Goal: Complete application form: Complete application form

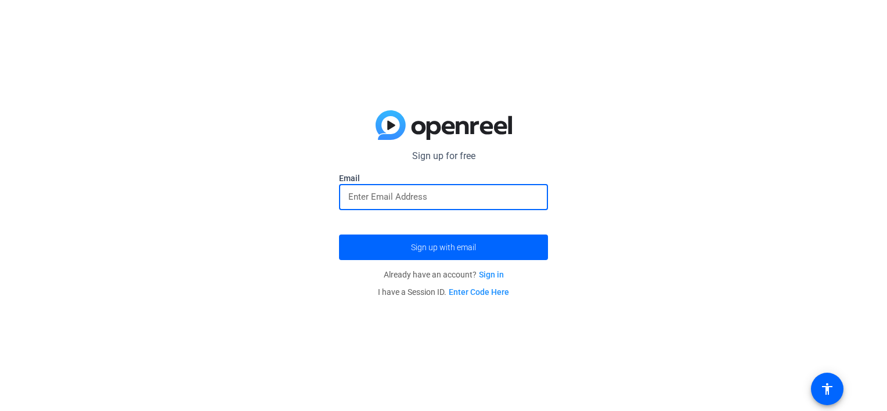
click at [369, 196] on input "email" at bounding box center [443, 197] width 190 height 14
type input "a"
click at [339, 234] on button "Sign up with email" at bounding box center [443, 247] width 209 height 26
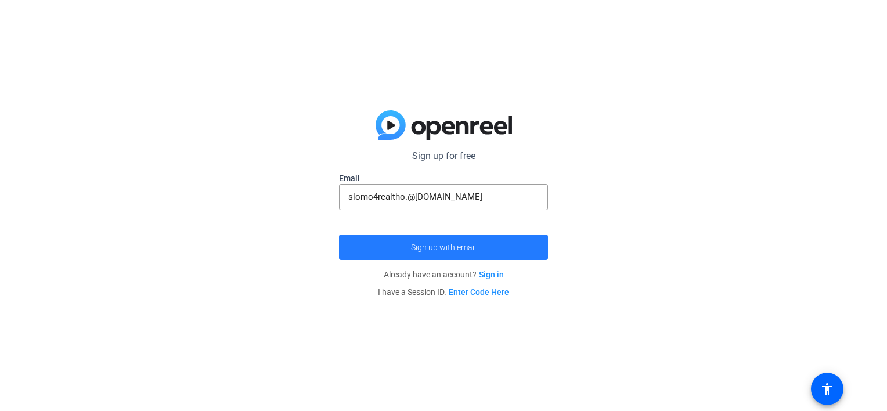
click at [424, 241] on span "submit" at bounding box center [443, 247] width 209 height 28
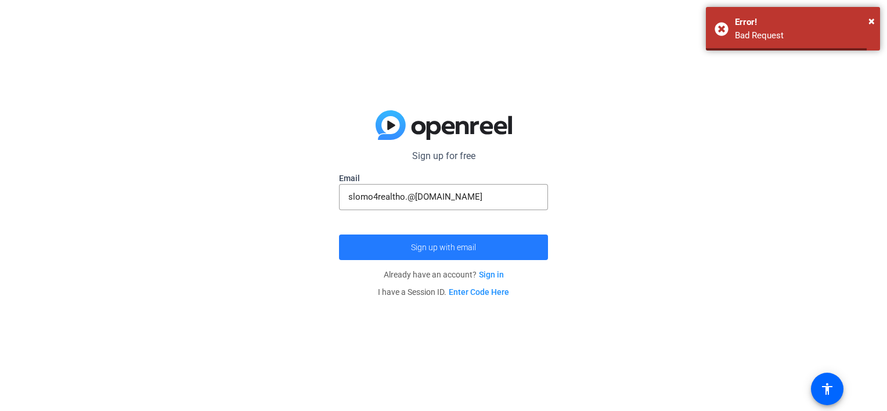
click at [424, 241] on span "submit" at bounding box center [443, 247] width 209 height 28
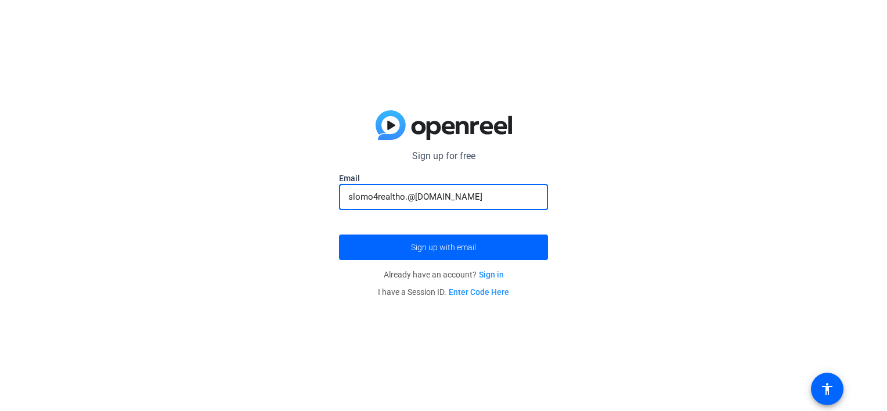
drag, startPoint x: 424, startPoint y: 241, endPoint x: 355, endPoint y: 197, distance: 81.6
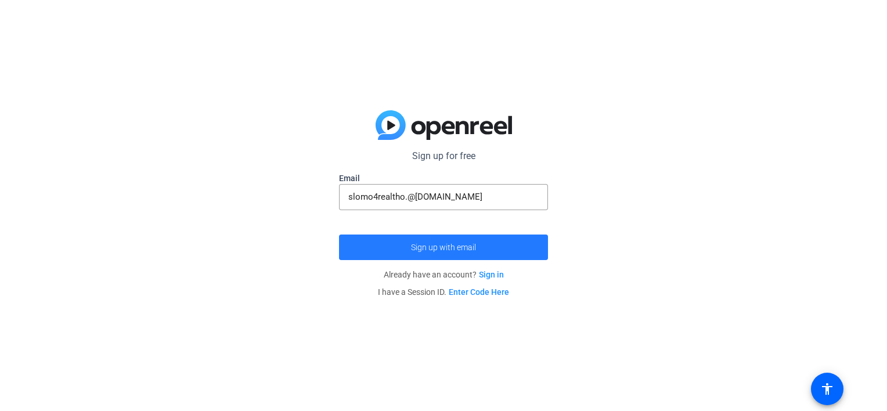
drag, startPoint x: 355, startPoint y: 197, endPoint x: 342, endPoint y: 248, distance: 52.1
drag, startPoint x: 342, startPoint y: 248, endPoint x: 349, endPoint y: 254, distance: 9.1
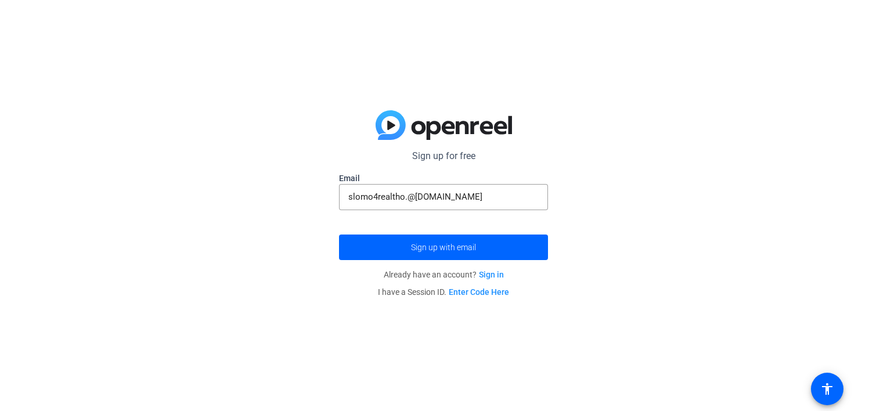
drag, startPoint x: 349, startPoint y: 254, endPoint x: 250, endPoint y: 254, distance: 99.3
click at [250, 254] on div "Sign up for free Email slomo4realtho.@[DOMAIN_NAME] Sign up with email Already …" at bounding box center [443, 205] width 887 height 411
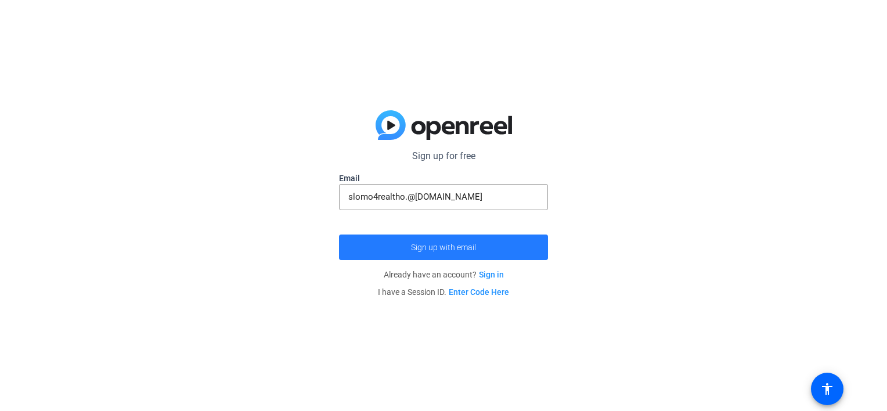
drag, startPoint x: 456, startPoint y: 250, endPoint x: 448, endPoint y: 251, distance: 8.2
drag, startPoint x: 448, startPoint y: 251, endPoint x: 392, endPoint y: 260, distance: 57.1
click at [392, 260] on span "submit" at bounding box center [443, 247] width 209 height 28
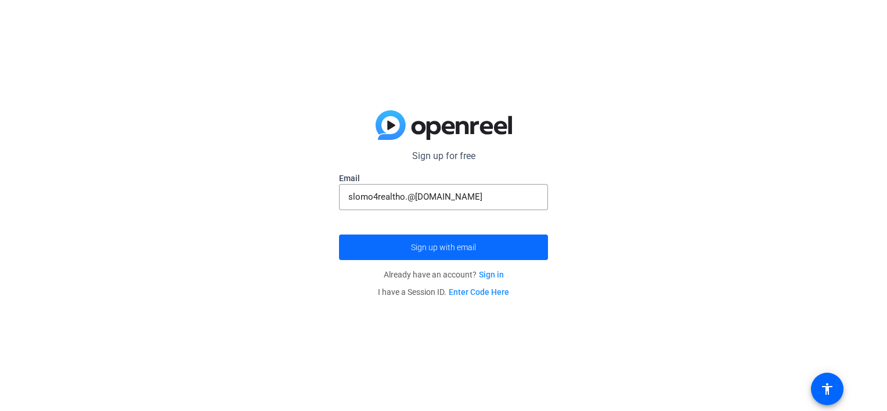
drag, startPoint x: 472, startPoint y: 295, endPoint x: 425, endPoint y: 254, distance: 63.0
click at [425, 254] on span "submit" at bounding box center [443, 247] width 209 height 28
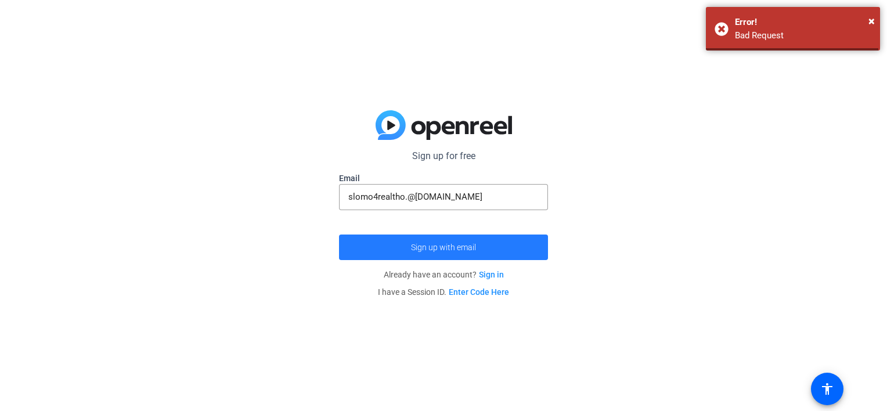
click at [425, 254] on span "submit" at bounding box center [443, 247] width 209 height 28
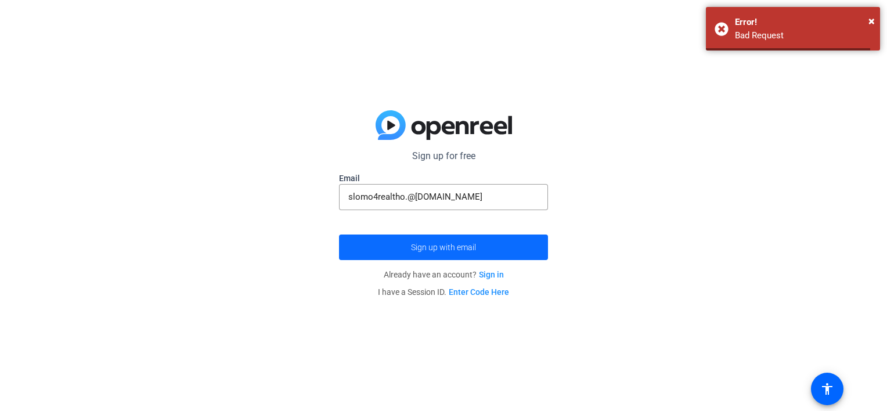
click at [425, 254] on span "submit" at bounding box center [443, 247] width 209 height 28
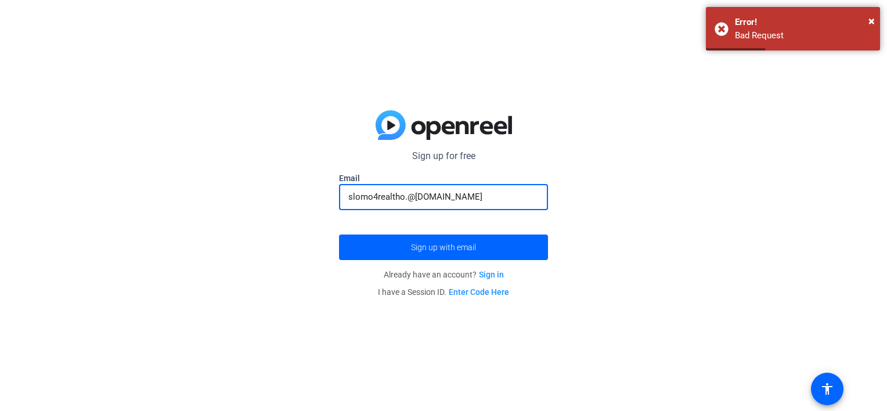
click at [423, 200] on input "slomo4realtho.@[DOMAIN_NAME]" at bounding box center [443, 197] width 190 height 14
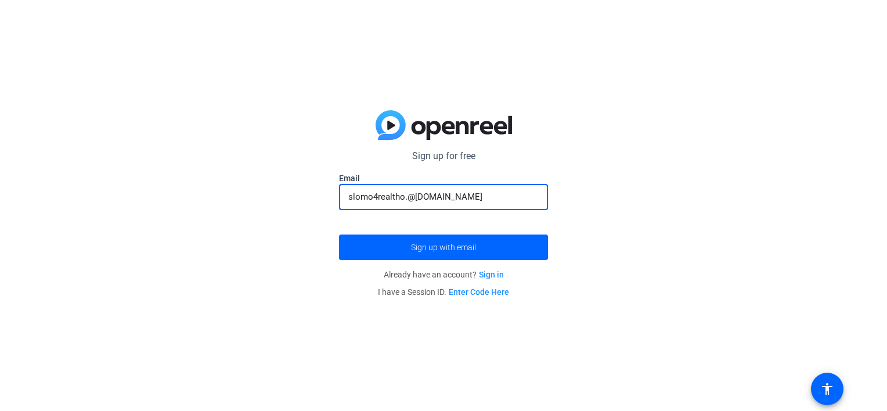
type input "[EMAIL_ADDRESS][DOMAIN_NAME]"
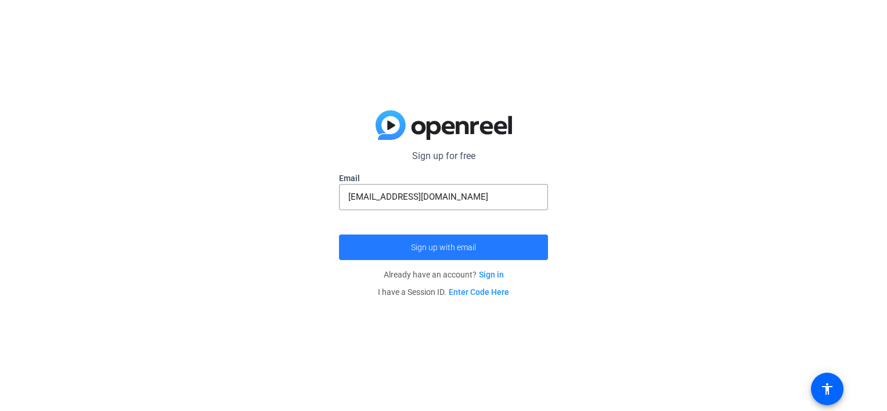
click at [420, 240] on span "submit" at bounding box center [443, 247] width 209 height 28
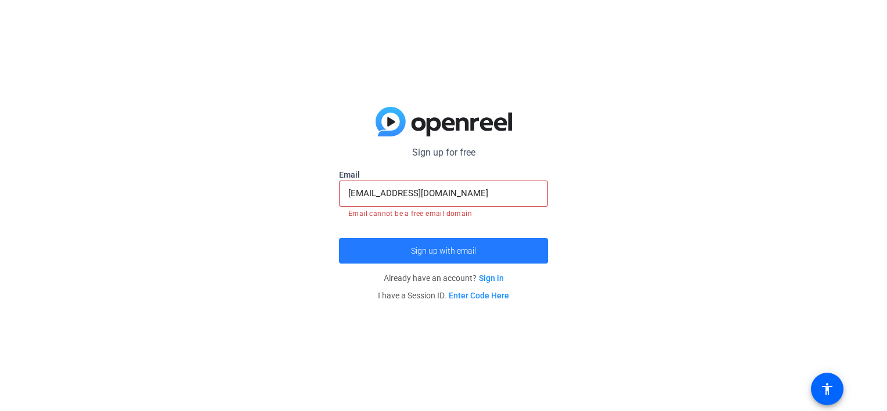
click at [415, 251] on span "Sign up with email" at bounding box center [443, 251] width 65 height 0
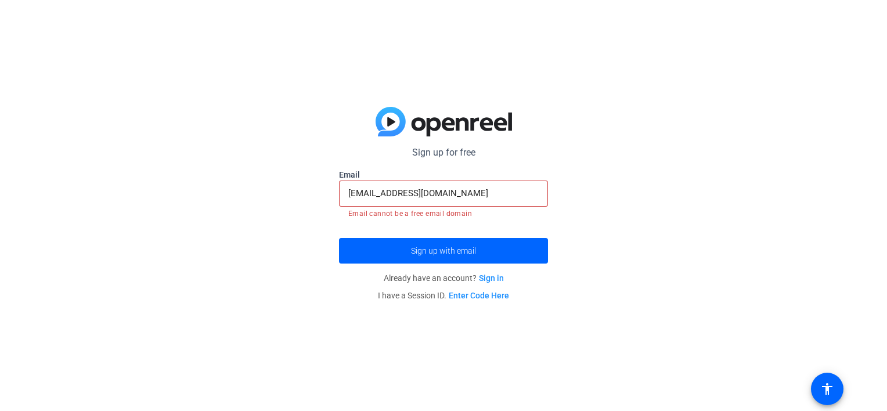
click at [430, 193] on input "[EMAIL_ADDRESS][DOMAIN_NAME]" at bounding box center [443, 193] width 190 height 14
click at [398, 300] on span "I have a Session ID. Enter Code Here" at bounding box center [443, 295] width 131 height 9
click at [474, 288] on p "I have a Session ID. Enter Code Here" at bounding box center [443, 295] width 209 height 17
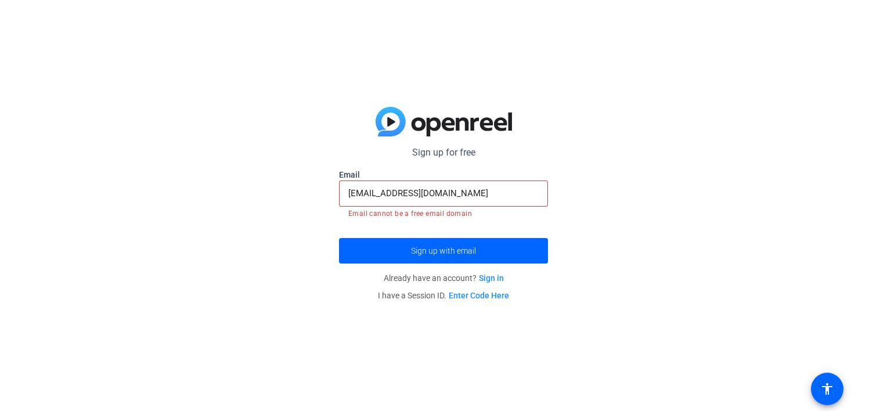
click at [471, 291] on link "Enter Code Here" at bounding box center [479, 295] width 60 height 9
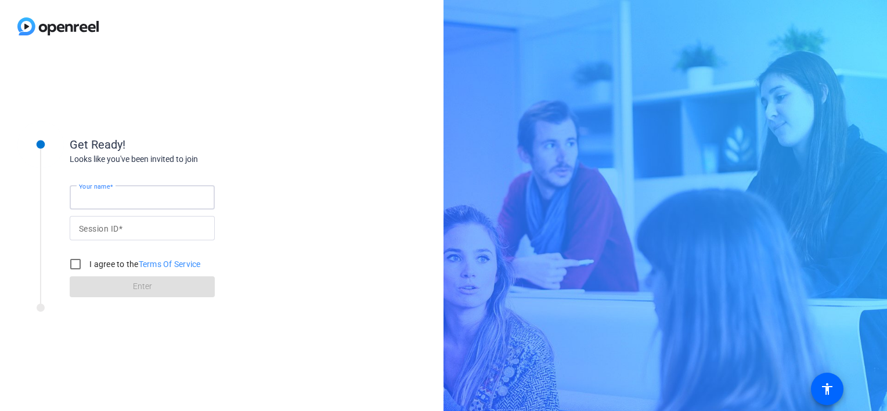
click at [130, 199] on input "Your name" at bounding box center [142, 197] width 127 height 14
type input "andrewcampillo"
drag, startPoint x: 118, startPoint y: 234, endPoint x: 329, endPoint y: 167, distance: 220.6
click at [329, 167] on div "Get Ready! Looks like you've been invited to join Your name [PERSON_NAME] Sessi…" at bounding box center [221, 232] width 443 height 358
drag, startPoint x: 204, startPoint y: 230, endPoint x: 128, endPoint y: 219, distance: 77.4
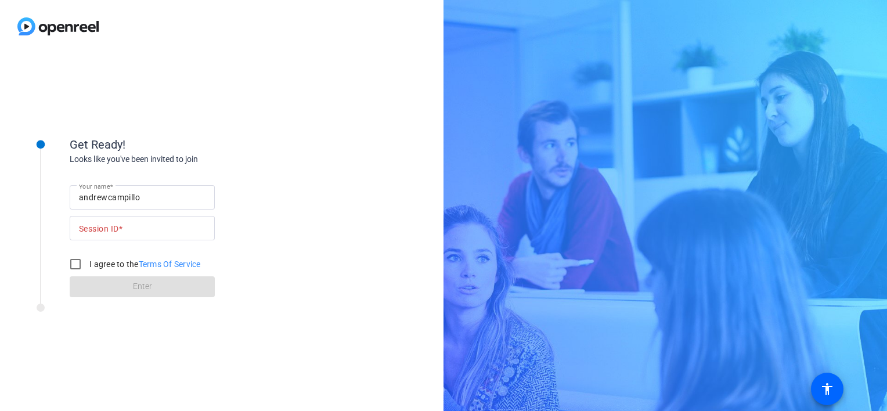
drag, startPoint x: 128, startPoint y: 219, endPoint x: 361, endPoint y: 91, distance: 266.5
click at [361, 86] on div "Get Ready! Looks like you've been invited to join Your name [PERSON_NAME] Sessi…" at bounding box center [221, 232] width 443 height 358
